Goal: Information Seeking & Learning: Learn about a topic

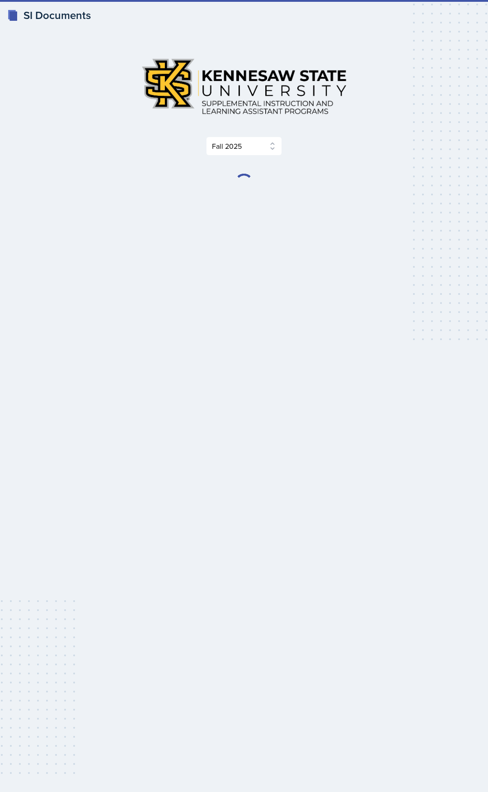
select select "2bed604d-1099-4043-b1bc-2365e8740244"
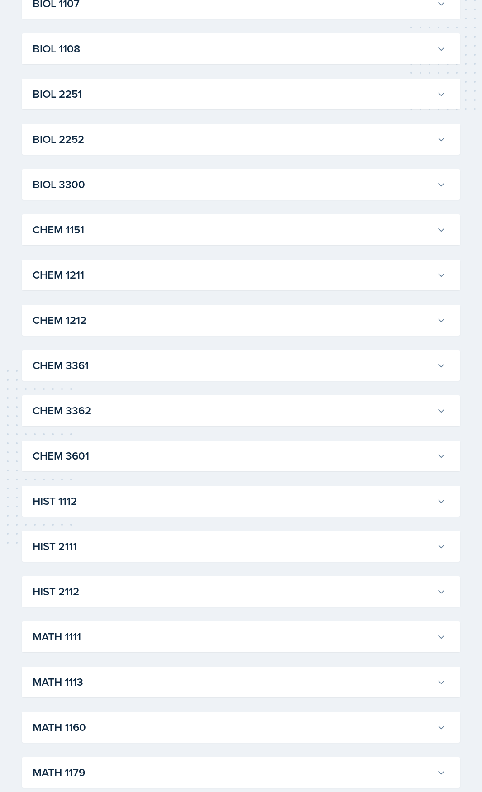
scroll to position [271, 0]
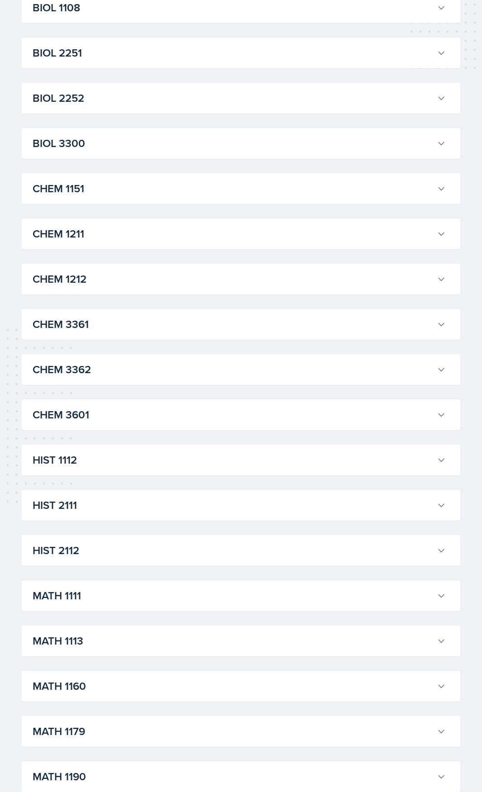
click at [148, 331] on h3 "CHEM 3361" at bounding box center [233, 324] width 400 height 16
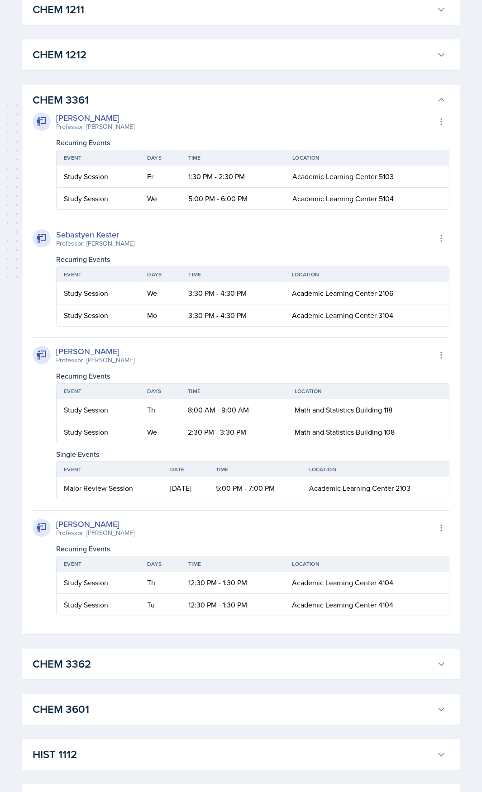
scroll to position [497, 0]
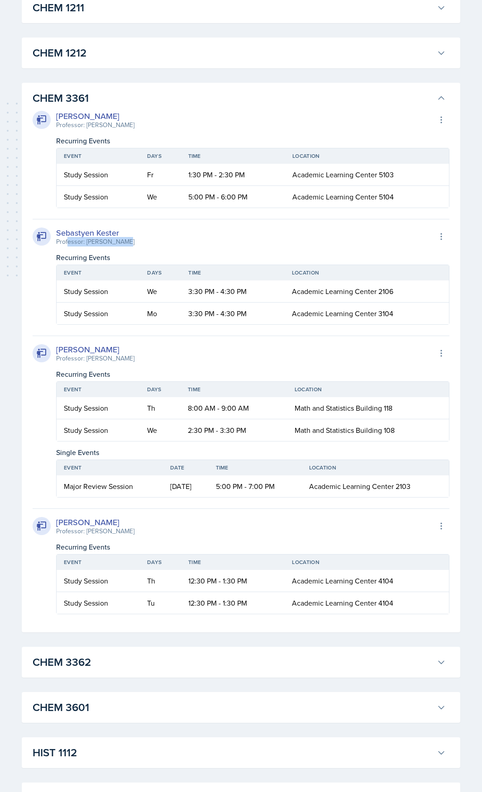
drag, startPoint x: 121, startPoint y: 244, endPoint x: 68, endPoint y: 241, distance: 53.0
click at [68, 241] on div "[PERSON_NAME] Professor: [PERSON_NAME] Export to Google Calendar" at bounding box center [241, 237] width 416 height 20
drag, startPoint x: 167, startPoint y: 375, endPoint x: 97, endPoint y: 366, distance: 70.7
click at [97, 366] on div "[PERSON_NAME] Professor: [PERSON_NAME] Export to Google Calendar Recurring Even…" at bounding box center [241, 417] width 416 height 162
click at [151, 372] on div "Recurring Events" at bounding box center [252, 374] width 393 height 11
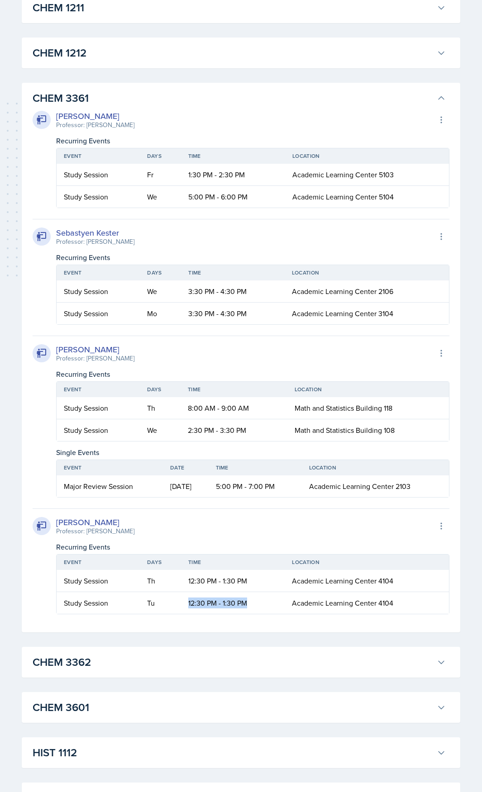
drag, startPoint x: 252, startPoint y: 606, endPoint x: 156, endPoint y: 601, distance: 96.4
click at [156, 601] on tr "Study Session Tu 12:30 PM - 1:30 PM Academic Learning Center 4104" at bounding box center [253, 603] width 392 height 22
click at [164, 602] on td "Tu" at bounding box center [160, 603] width 41 height 22
